Goal: Task Accomplishment & Management: Use online tool/utility

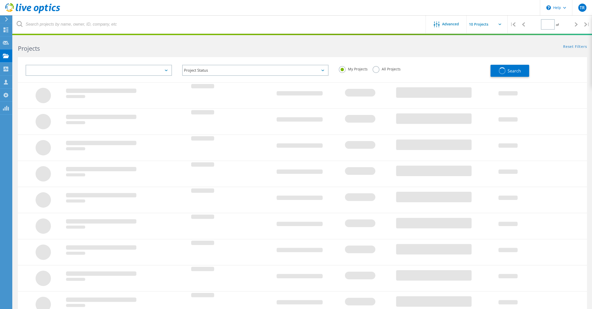
type input "1"
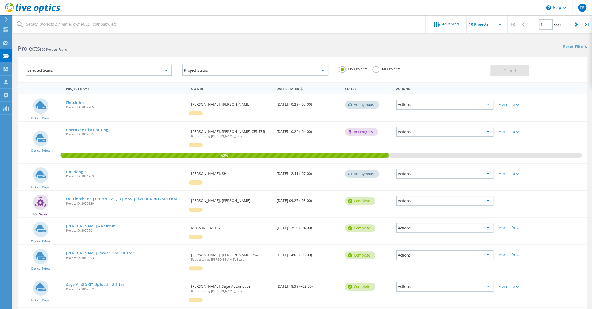
click at [40, 9] on use at bounding box center [32, 8] width 55 height 10
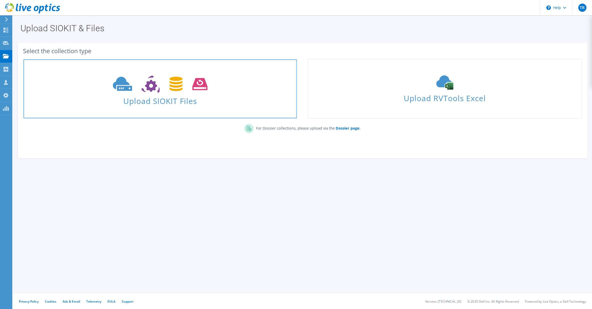
click at [172, 102] on span "Upload SIOKIT Files" at bounding box center [160, 99] width 273 height 11
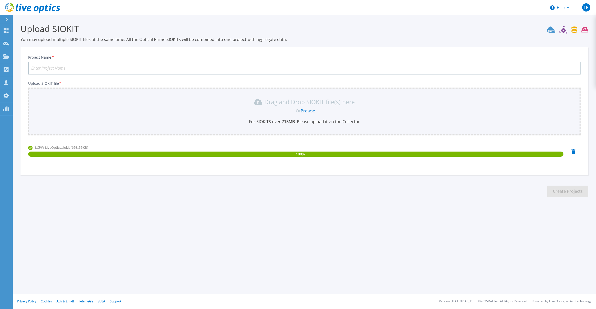
click at [87, 65] on input "Project Name *" at bounding box center [304, 68] width 552 height 13
type input "Laurens County - SIOKIT Upload"
click at [564, 190] on button "Create Projects" at bounding box center [567, 192] width 41 height 12
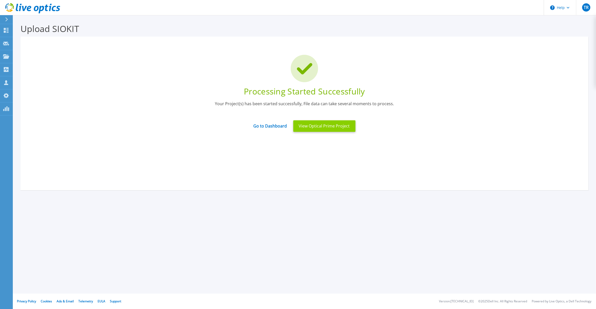
click at [330, 125] on button "View Optical Prime Project" at bounding box center [324, 126] width 62 height 12
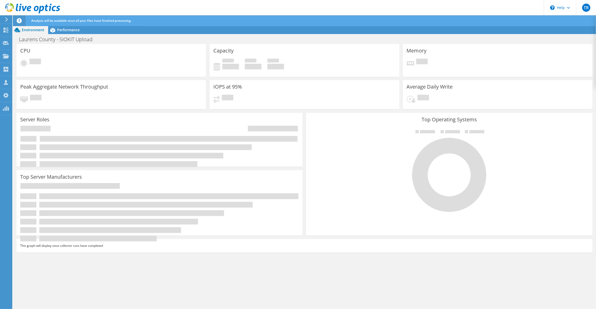
click at [350, 200] on div at bounding box center [449, 170] width 278 height 86
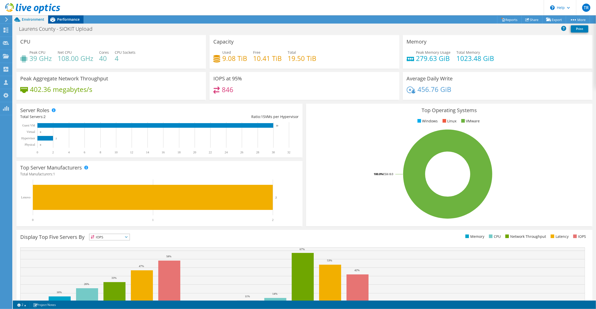
click at [66, 20] on span "Performance" at bounding box center [68, 19] width 23 height 5
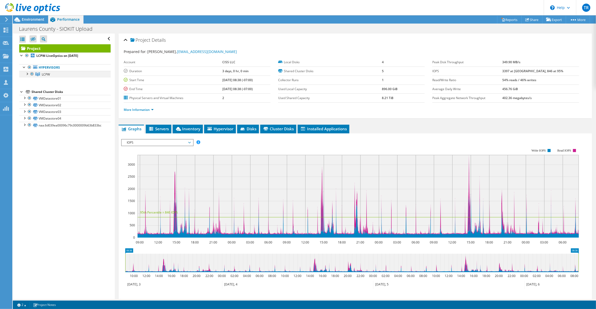
click at [28, 74] on div at bounding box center [26, 73] width 5 height 5
click at [226, 130] on span "Hypervisor" at bounding box center [220, 128] width 27 height 5
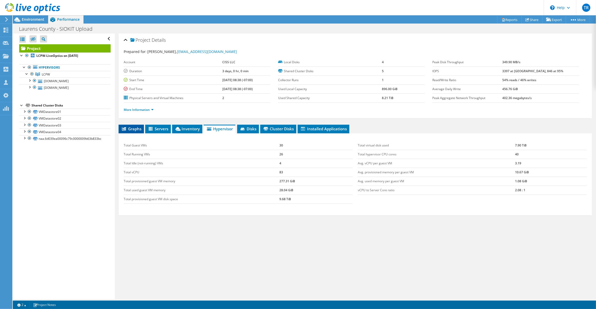
click at [127, 130] on span "Graphs" at bounding box center [131, 128] width 20 height 5
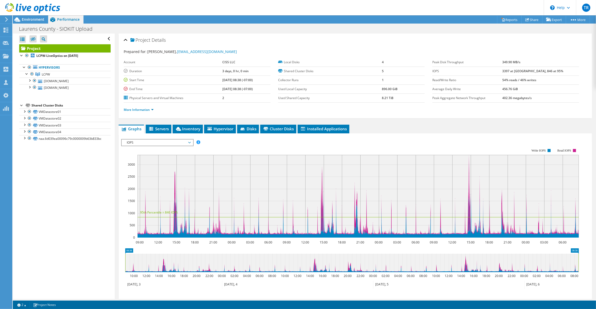
click at [190, 143] on span "IOPS" at bounding box center [157, 143] width 71 height 6
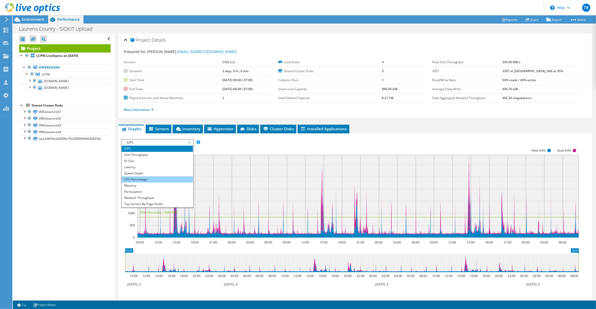
click at [166, 177] on li "CPU Percentage" at bounding box center [157, 179] width 71 height 6
